Goal: Navigation & Orientation: Go to known website

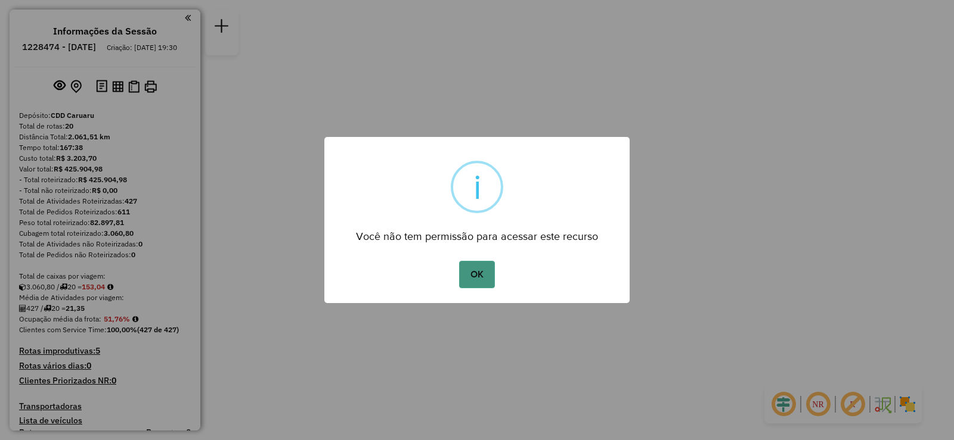
click at [468, 272] on button "OK" at bounding box center [476, 274] width 35 height 27
